Goal: Information Seeking & Learning: Learn about a topic

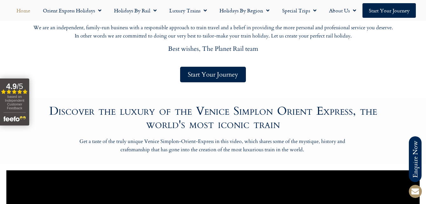
scroll to position [413, 0]
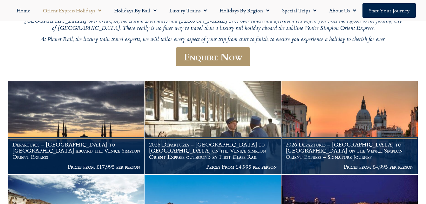
scroll to position [169, 0]
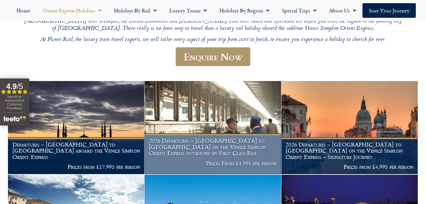
click at [201, 117] on img at bounding box center [213, 127] width 136 height 93
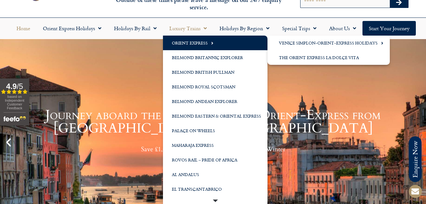
click at [190, 42] on link "Orient Express" at bounding box center [215, 43] width 104 height 15
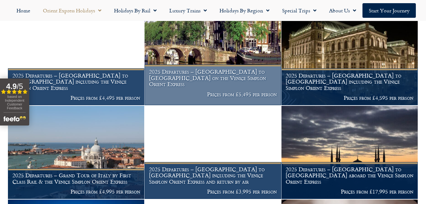
scroll to position [549, 0]
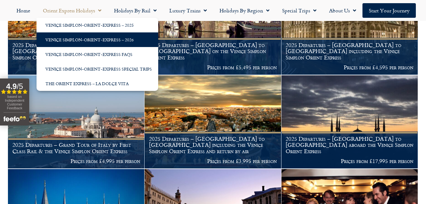
click at [78, 41] on link "Venice Simplon-Orient-Express – 2026" at bounding box center [98, 39] width 122 height 15
